Goal: Book appointment/travel/reservation

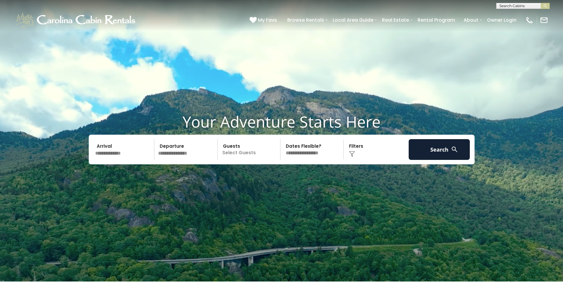
scroll to position [0, 0]
click at [508, 6] on input "text" at bounding box center [522, 7] width 52 height 6
type input "**********"
click at [514, 14] on em "Mountain Air" at bounding box center [512, 13] width 27 height 5
click at [546, 4] on img "submit" at bounding box center [545, 6] width 4 height 4
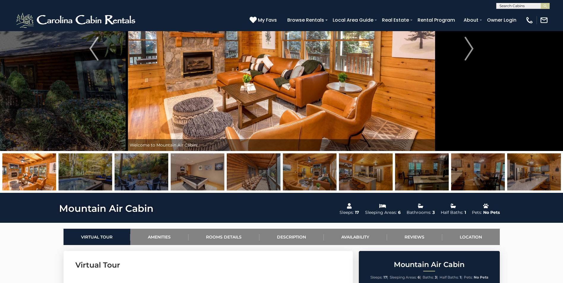
scroll to position [119, 0]
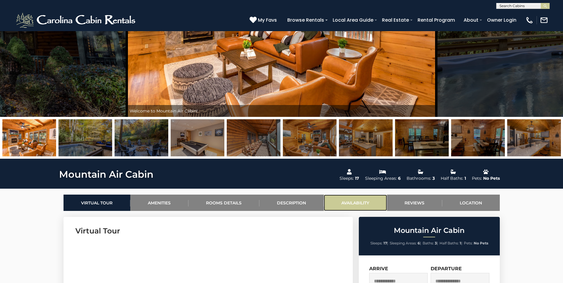
click at [359, 198] on link "Availability" at bounding box center [355, 203] width 63 height 16
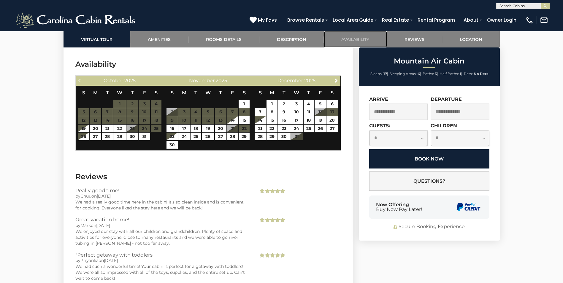
scroll to position [1266, 0]
